Goal: Task Accomplishment & Management: Complete application form

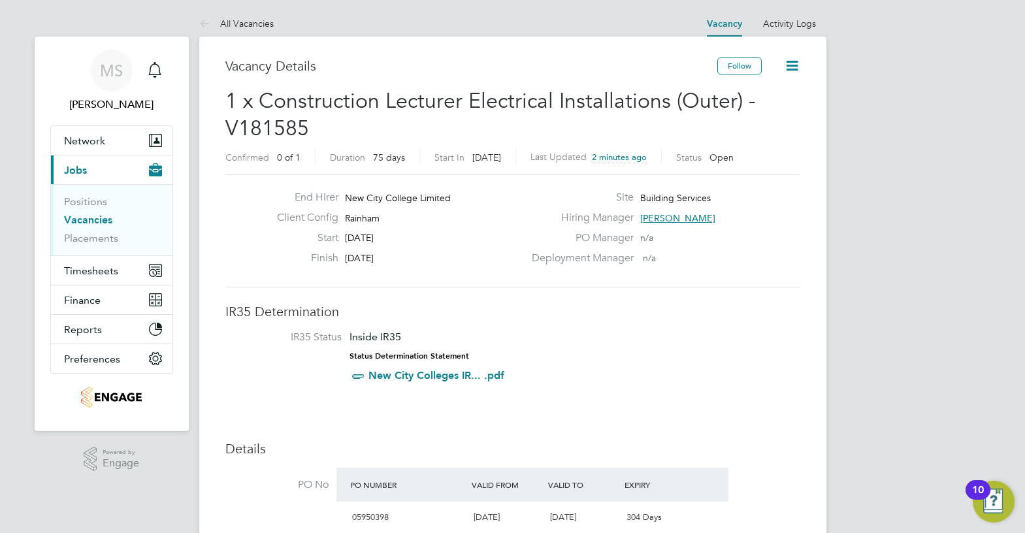
click at [363, 217] on span "Rainham" at bounding box center [362, 218] width 35 height 12
copy span "Rainham"
click at [584, 364] on li "IR35 Status Inside IR35 Status Determination Statement New City Colleges IR... …" at bounding box center [513, 359] width 549 height 57
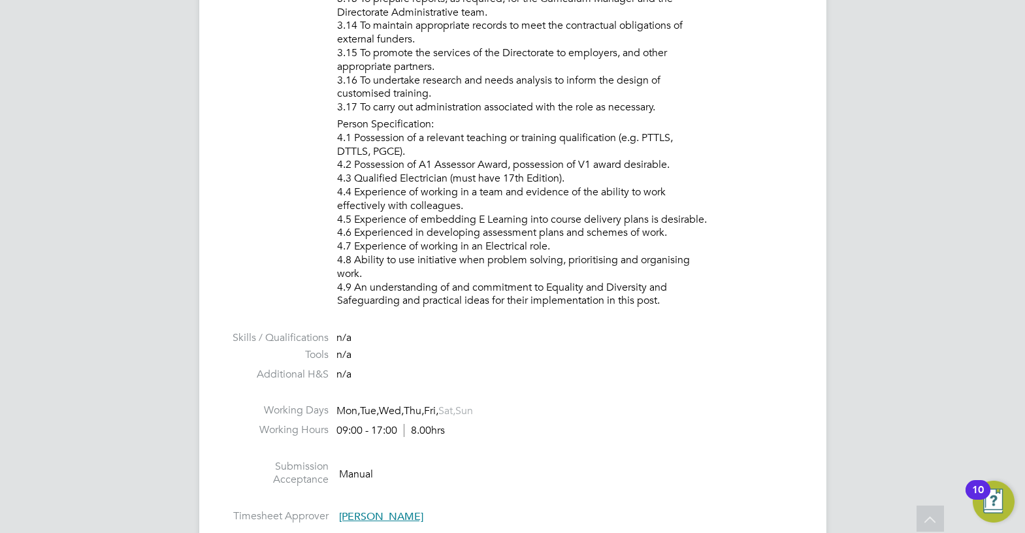
scroll to position [2091, 0]
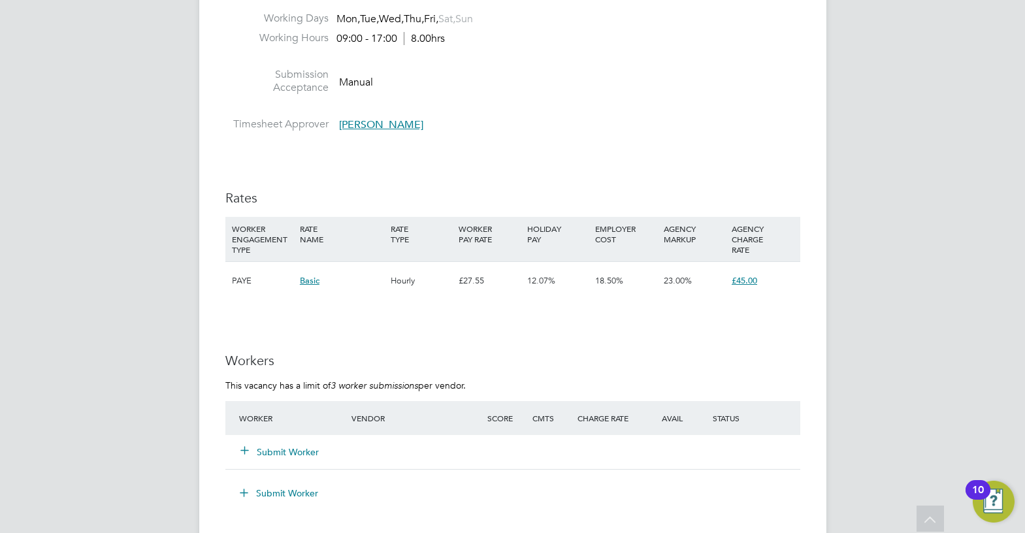
click at [280, 454] on button "Submit Worker" at bounding box center [280, 452] width 78 height 13
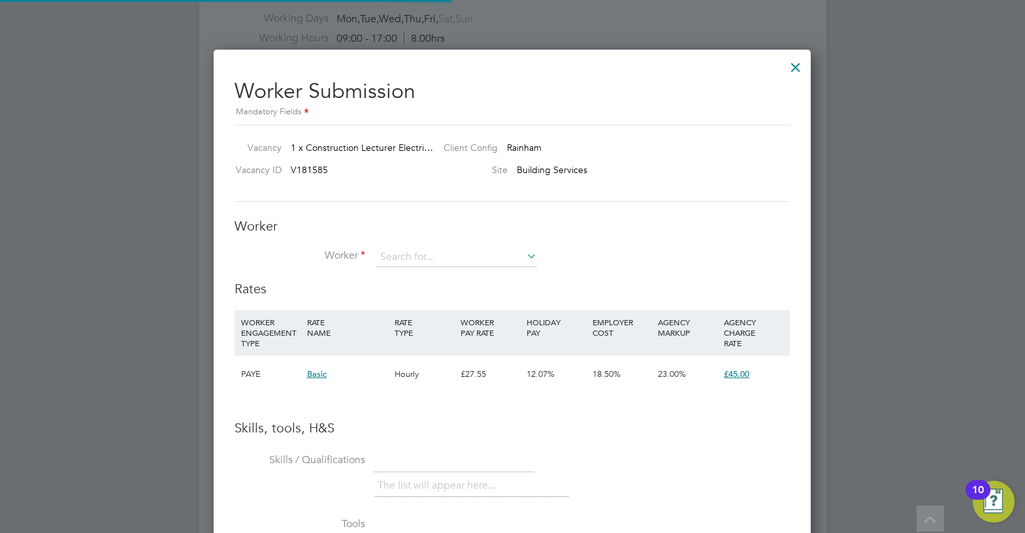
scroll to position [39, 89]
click at [386, 253] on input at bounding box center [456, 258] width 161 height 20
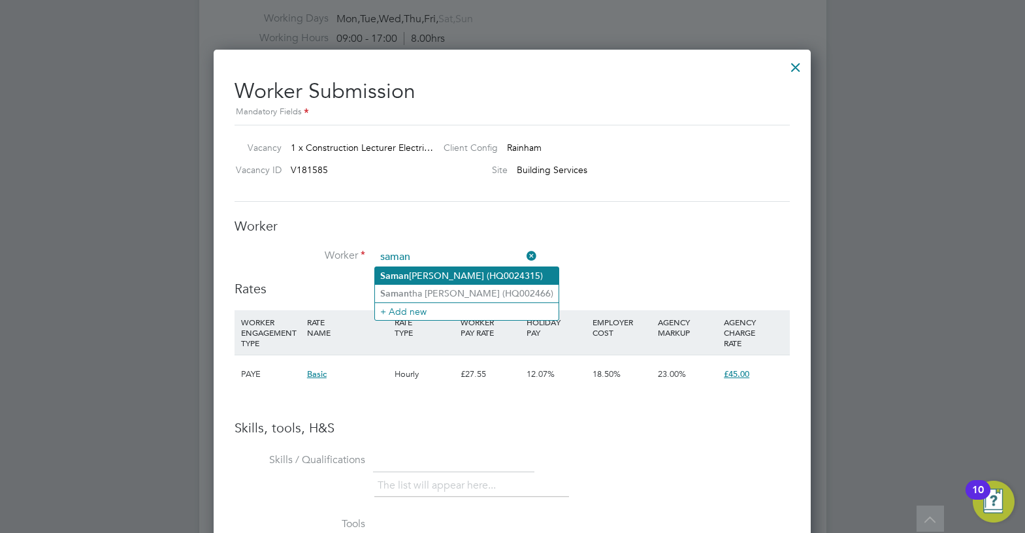
click at [443, 272] on li "Saman joy Barua (HQ0024315)" at bounding box center [467, 276] width 184 height 18
type input "Samanjoy Barua (HQ0024315)"
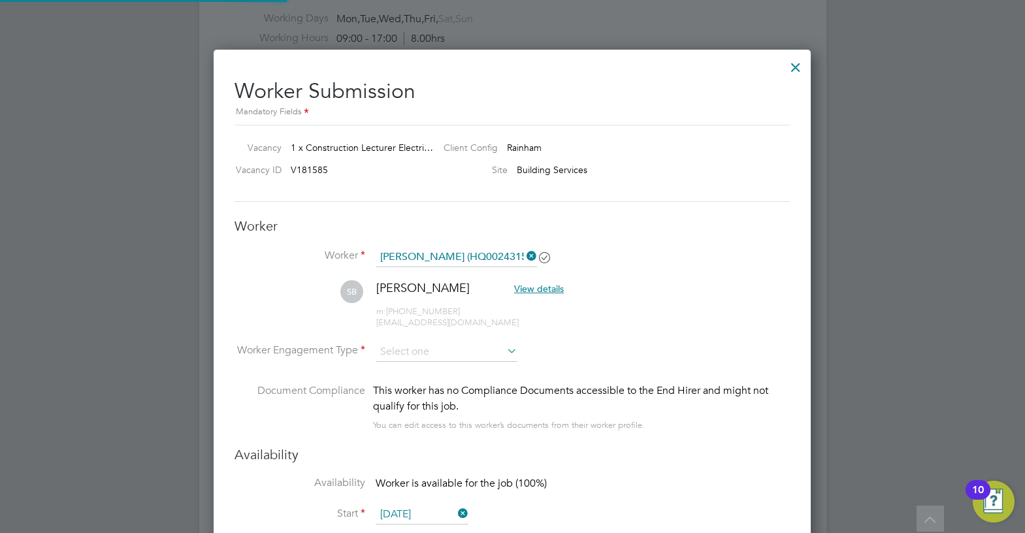
scroll to position [1116, 598]
click at [441, 364] on li "Worker Engagement Type" at bounding box center [512, 362] width 555 height 41
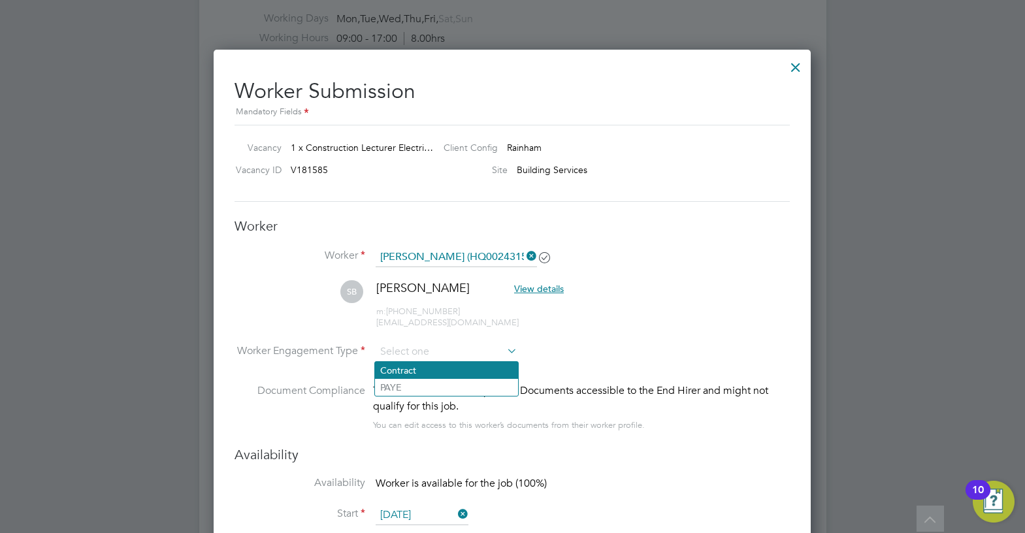
drag, startPoint x: 441, startPoint y: 358, endPoint x: 439, endPoint y: 369, distance: 10.6
click at [439, 369] on li "Contract" at bounding box center [446, 370] width 143 height 17
type input "Contract"
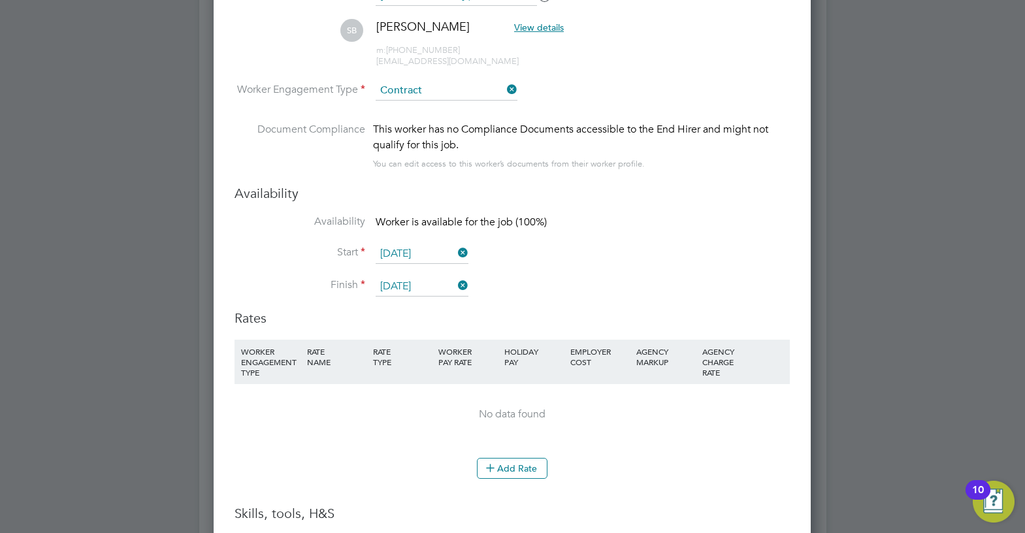
scroll to position [2549, 0]
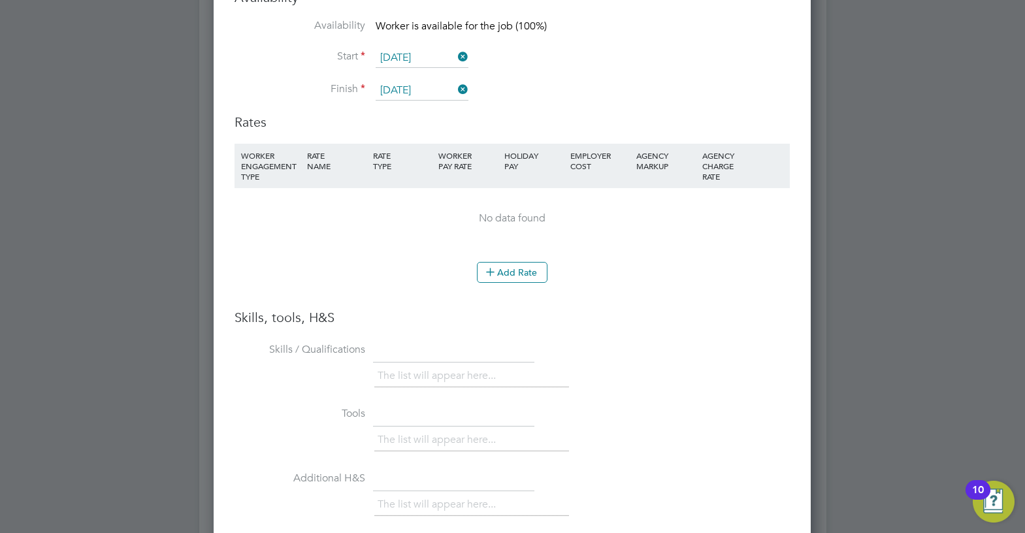
click at [514, 259] on li "WORKER ENGAGEMENT TYPE RATE NAME RATE TYPE WORKER PAY RATE HOLIDAY PAY EMPLOYER…" at bounding box center [512, 203] width 555 height 118
click at [516, 267] on button "Add Rate" at bounding box center [512, 272] width 71 height 21
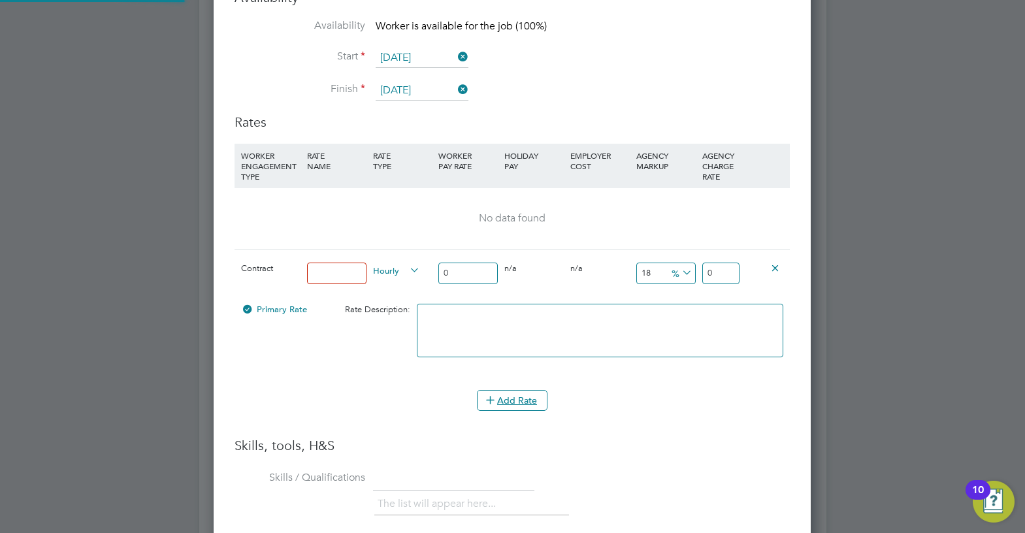
scroll to position [1240, 598]
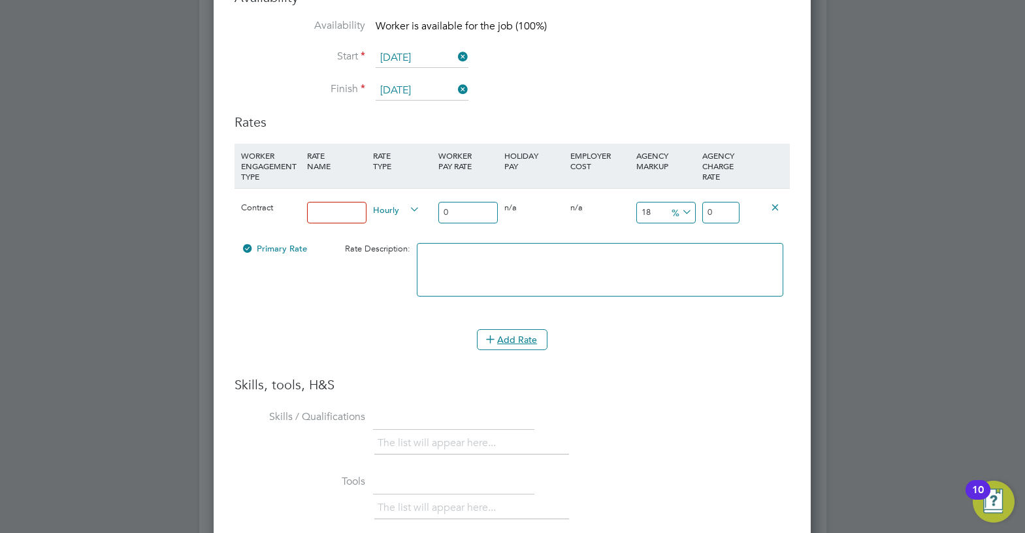
click at [335, 220] on input at bounding box center [336, 213] width 59 height 22
type input "umbrella"
click at [454, 215] on input "0" at bounding box center [468, 213] width 59 height 22
drag, startPoint x: 465, startPoint y: 216, endPoint x: 397, endPoint y: 214, distance: 68.0
click at [397, 214] on div "Contract umbrella Hourly 0 0 n/a 0 n/a 18 0 % 0" at bounding box center [512, 212] width 555 height 48
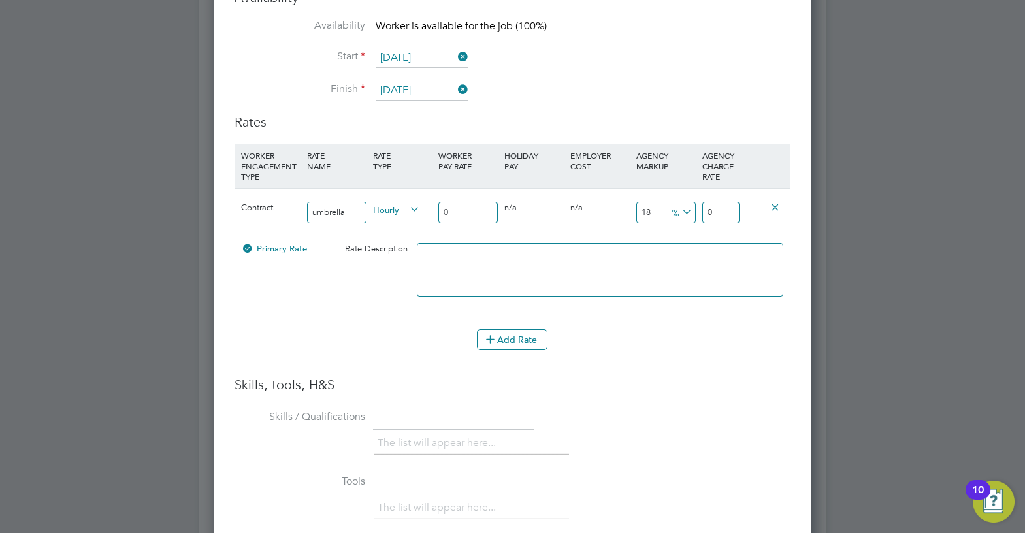
type input "4"
type input "0.72"
type input "4.72"
type input "45"
type input "8.1"
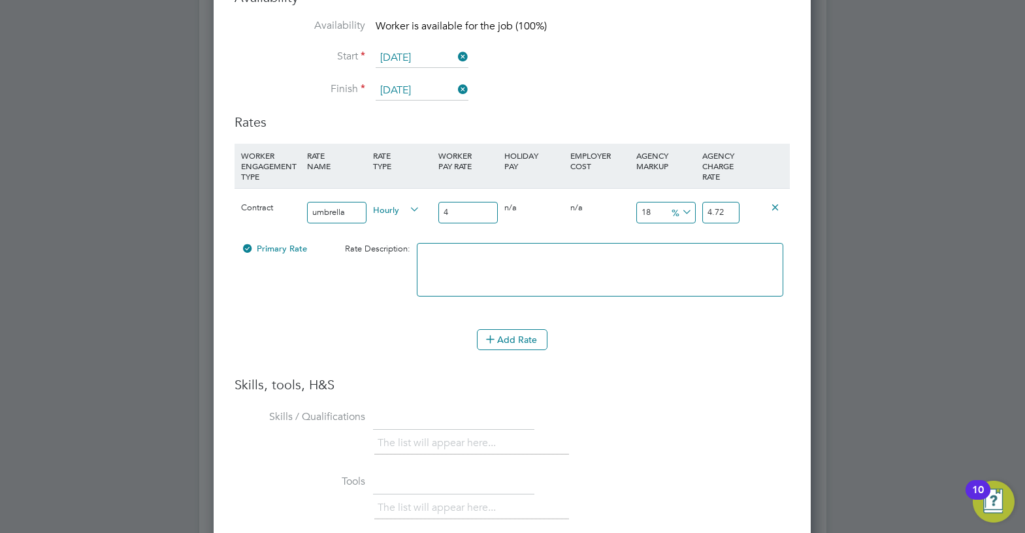
type input "53.1"
type input "45"
click at [680, 210] on icon at bounding box center [680, 212] width 0 height 18
click at [687, 240] on li "£" at bounding box center [682, 244] width 31 height 17
drag, startPoint x: 659, startPoint y: 210, endPoint x: 616, endPoint y: 211, distance: 43.1
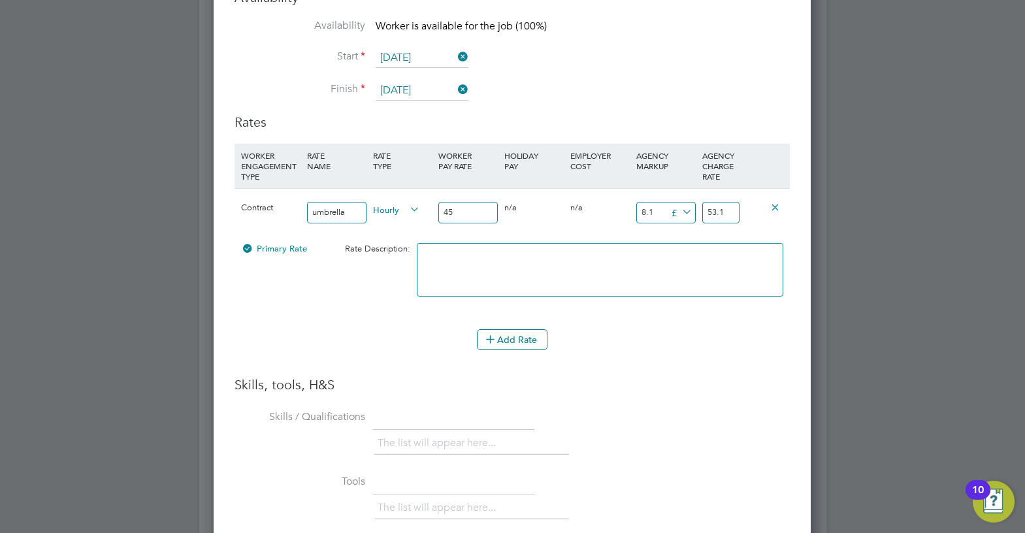
click at [616, 211] on div "Contract umbrella Hourly 45 0 n/a 0 n/a 18 8.1 £ 53.1" at bounding box center [512, 212] width 555 height 48
type input "1"
type input "46"
type input "10"
type input "55"
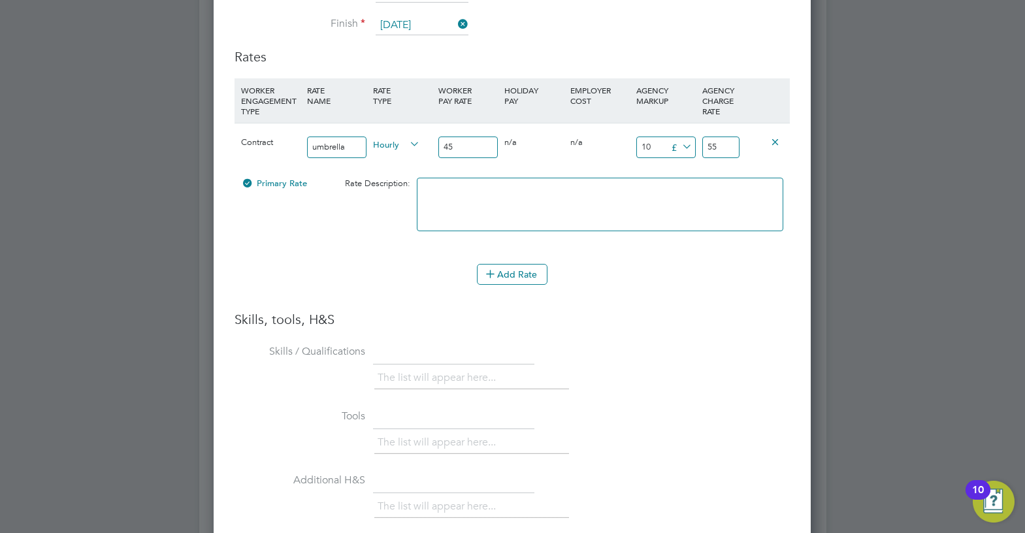
scroll to position [2847, 0]
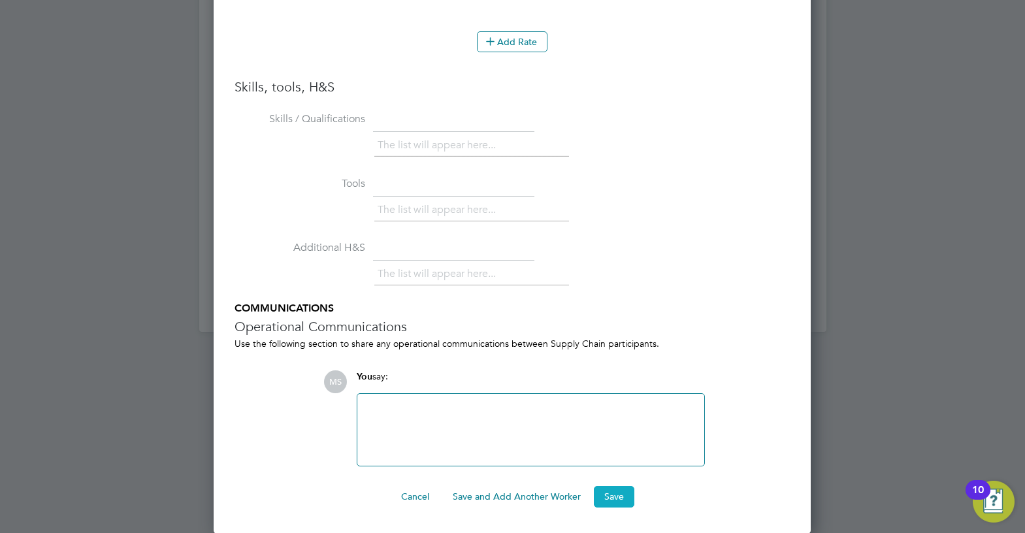
type input "10"
click at [615, 501] on button "Save" at bounding box center [614, 496] width 41 height 21
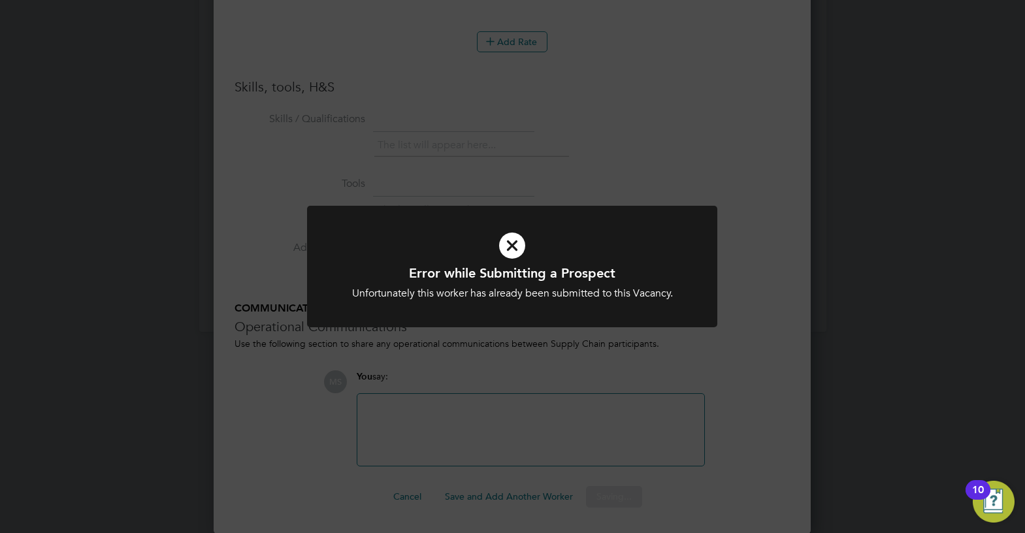
click at [759, 311] on div "Error while Submitting a Prospect Unfortunately this worker has already been su…" at bounding box center [512, 266] width 1025 height 533
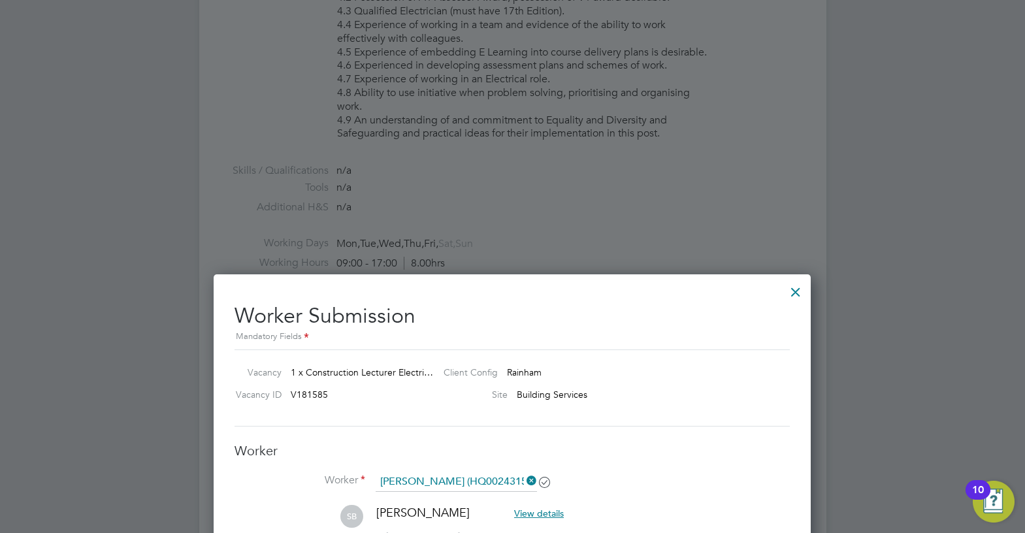
click at [801, 286] on div at bounding box center [796, 289] width 24 height 24
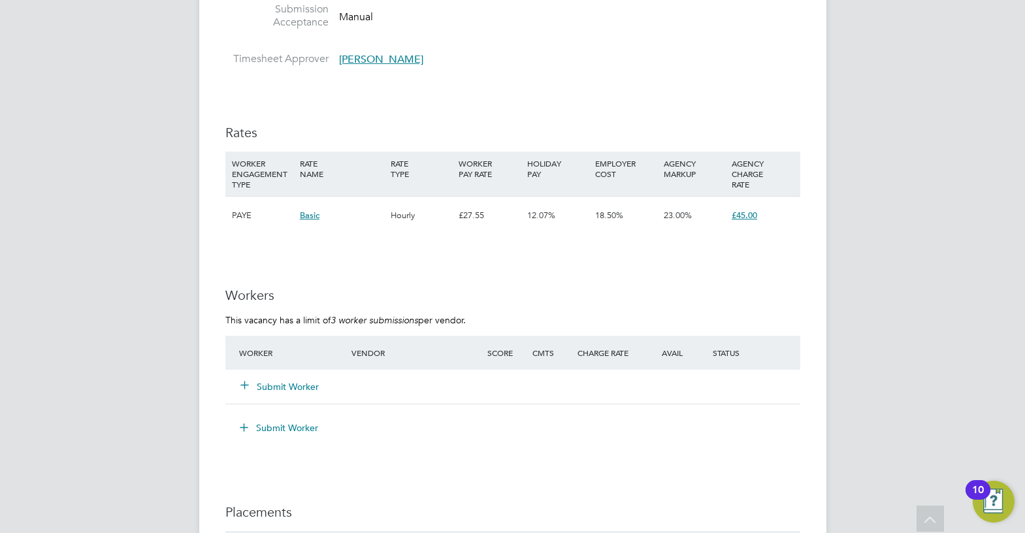
scroll to position [2353, 0]
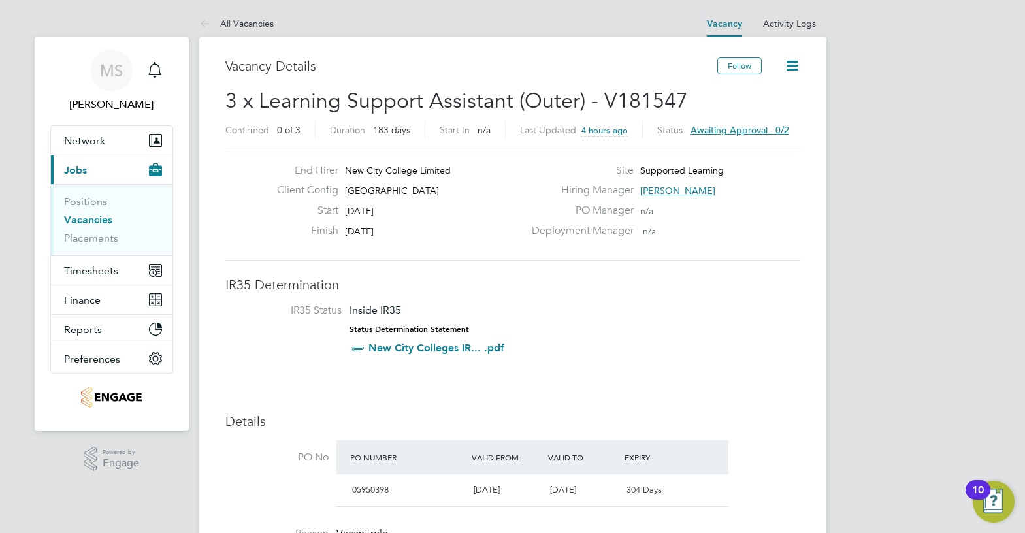
click at [423, 188] on span "Epping Forest Campus" at bounding box center [392, 191] width 94 height 12
copy div "Epping Forest Campus Start"
click at [699, 191] on span "Joanna Duncan" at bounding box center [677, 191] width 75 height 12
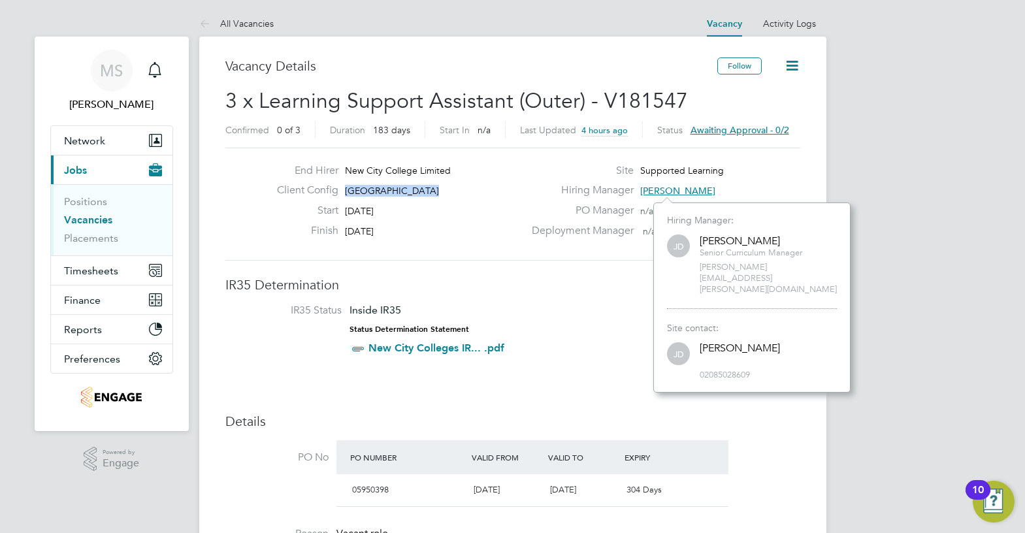
scroll to position [12, 64]
click at [741, 267] on span "joanna.duncan@ncclondon.ac.uk" at bounding box center [768, 278] width 137 height 33
copy span "joanna.duncan@ncclondon.ac.uk"
